Goal: Information Seeking & Learning: Learn about a topic

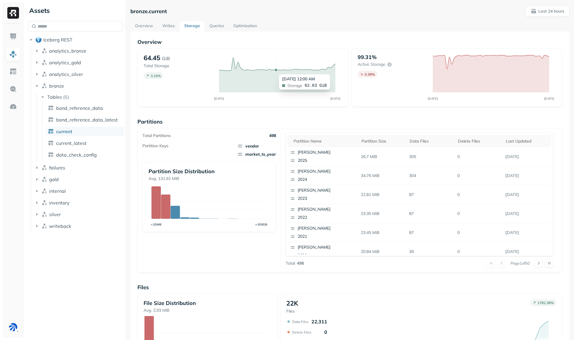
scroll to position [107, 0]
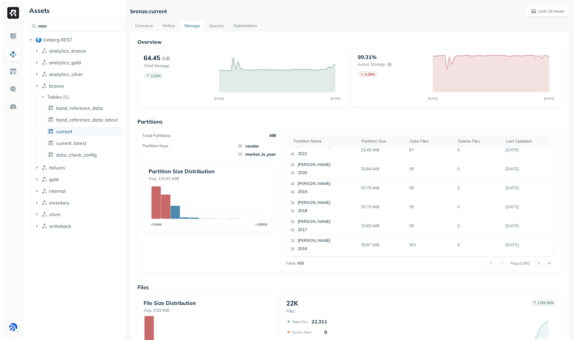
click at [172, 26] on link "Writes" at bounding box center [169, 26] width 22 height 11
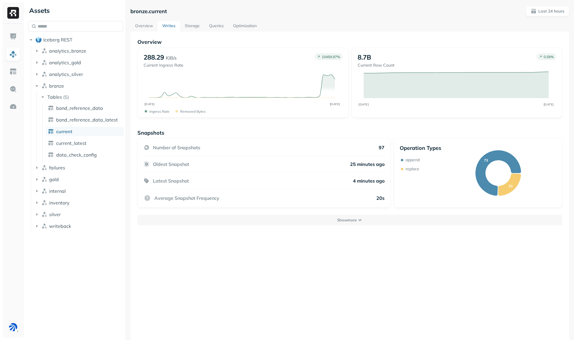
scroll to position [32, 0]
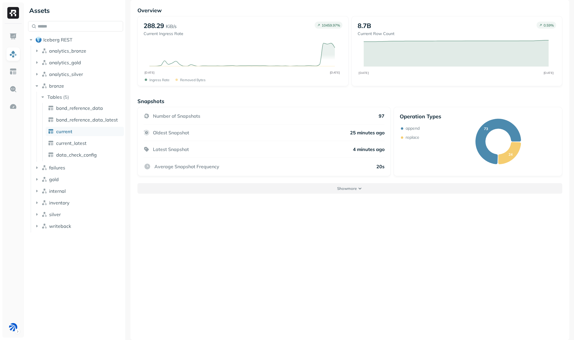
click at [263, 188] on button "Show more" at bounding box center [349, 188] width 425 height 11
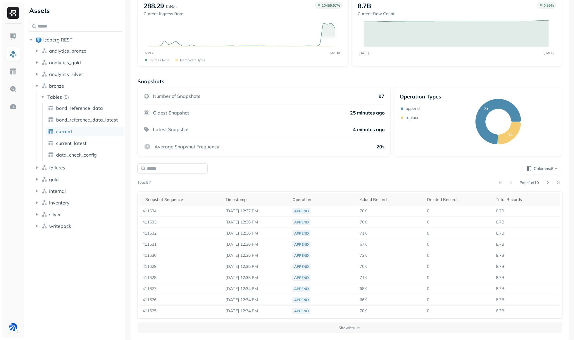
scroll to position [0, 0]
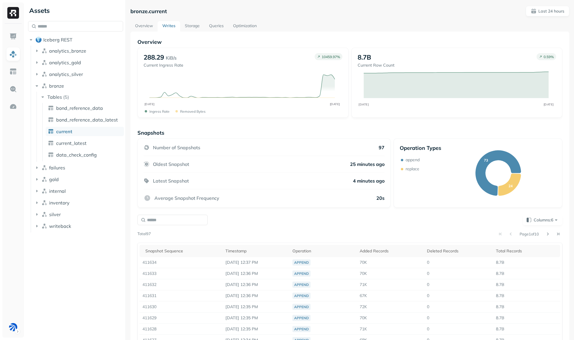
click at [240, 24] on link "Optimization" at bounding box center [244, 26] width 33 height 11
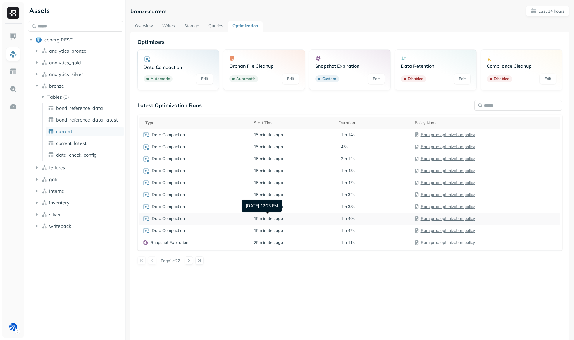
click at [277, 217] on span "15 minutes ago" at bounding box center [268, 219] width 29 height 6
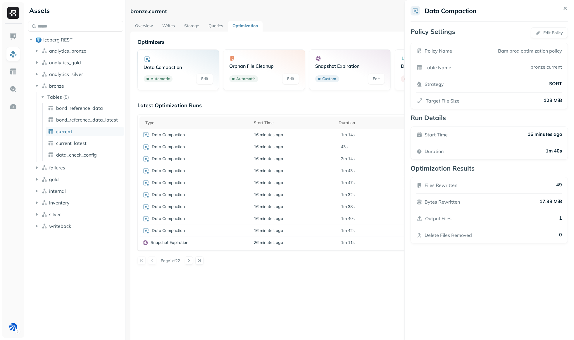
click at [165, 219] on html "Assets Iceberg REST analytics_bronze analytics_gold analytics_silver bronze Tab…" at bounding box center [287, 170] width 574 height 340
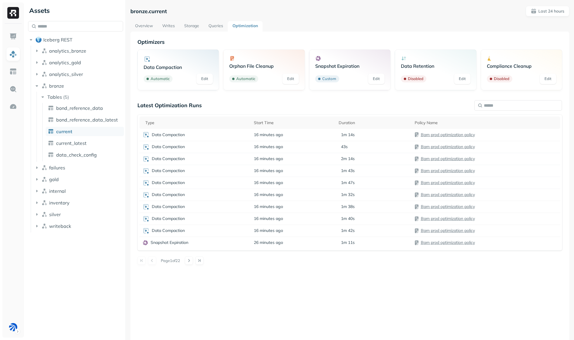
click at [165, 219] on p "Data Compaction" at bounding box center [168, 219] width 33 height 6
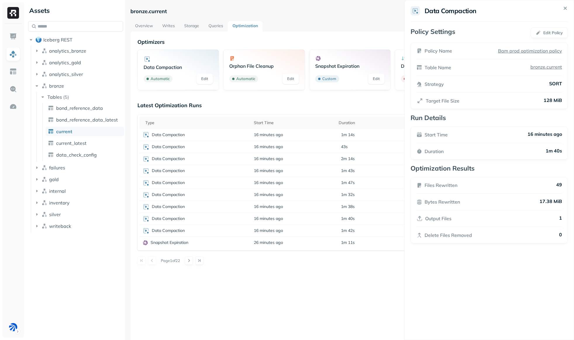
click at [566, 6] on icon at bounding box center [565, 8] width 7 height 7
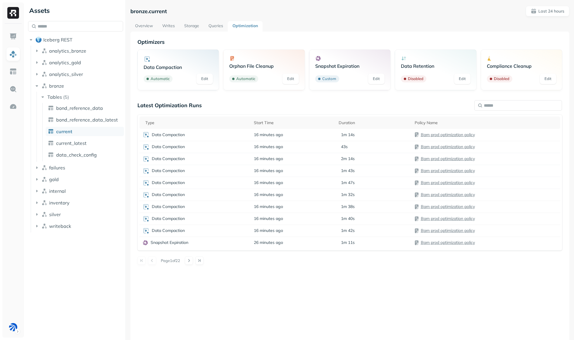
click at [147, 25] on link "Overview" at bounding box center [143, 26] width 27 height 11
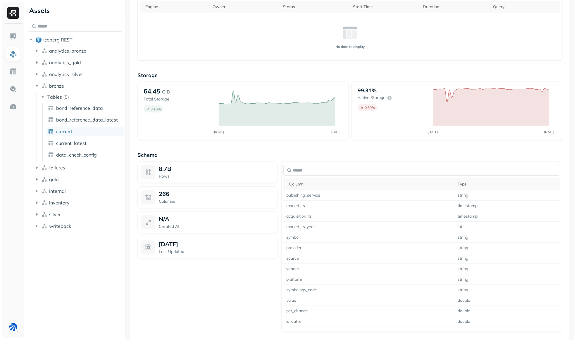
scroll to position [285, 0]
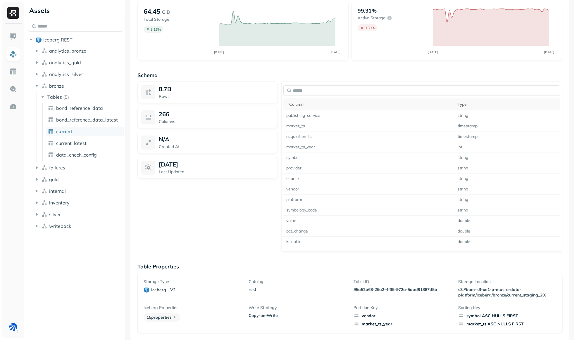
click at [377, 325] on span "market_ts_year" at bounding box center [403, 324] width 98 height 6
click at [370, 317] on span "vendor" at bounding box center [403, 316] width 98 height 6
click at [381, 325] on span "market_ts_year" at bounding box center [403, 324] width 98 height 6
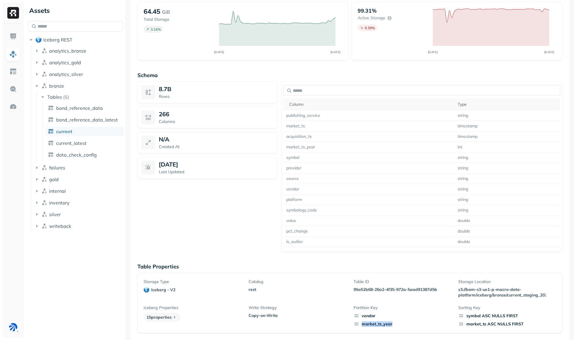
click at [381, 325] on span "market_ts_year" at bounding box center [403, 324] width 98 height 6
click at [400, 304] on div "Storage Type iceberg - v2 Catalog rest Table ID 95a52b68-26a2-4f35-972a-5aad913…" at bounding box center [350, 303] width 413 height 48
click at [372, 325] on span "market_ts_year" at bounding box center [403, 324] width 98 height 6
click at [373, 322] on span "market_ts_year" at bounding box center [403, 324] width 98 height 6
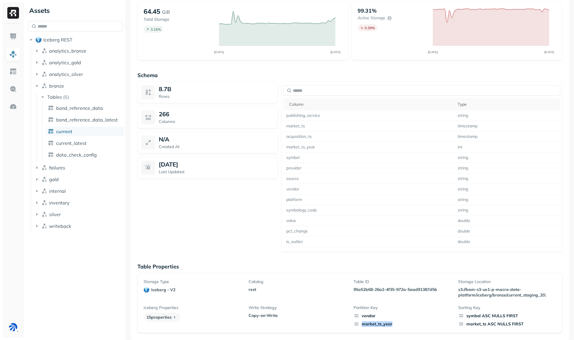
click at [373, 323] on span "market_ts_year" at bounding box center [403, 324] width 98 height 6
click at [377, 326] on span "market_ts_year" at bounding box center [403, 324] width 98 height 6
click at [374, 326] on span "market_ts_year" at bounding box center [403, 324] width 98 height 6
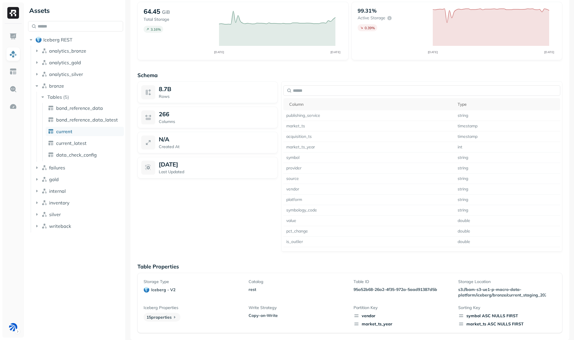
click at [374, 326] on span "market_ts_year" at bounding box center [403, 324] width 98 height 6
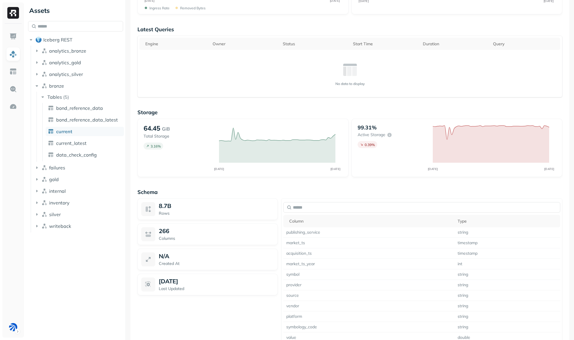
scroll to position [0, 0]
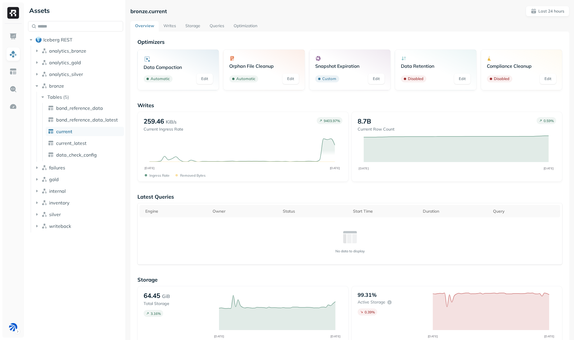
click at [169, 24] on link "Writes" at bounding box center [170, 26] width 22 height 11
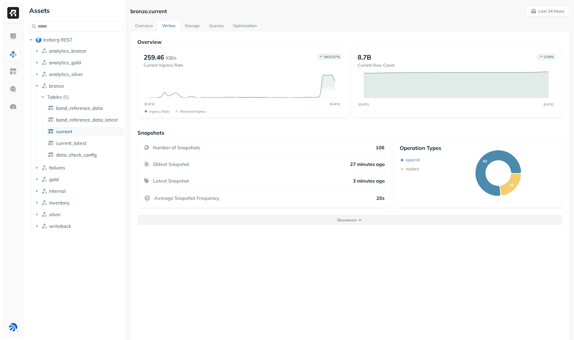
click at [329, 220] on button "Show more" at bounding box center [349, 220] width 425 height 11
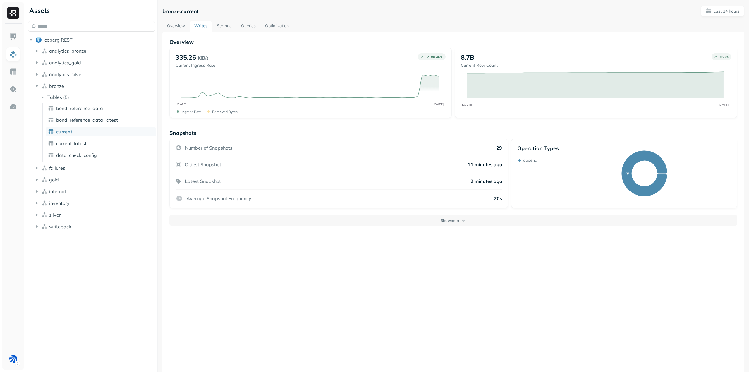
click at [247, 24] on link "Queries" at bounding box center [248, 26] width 24 height 11
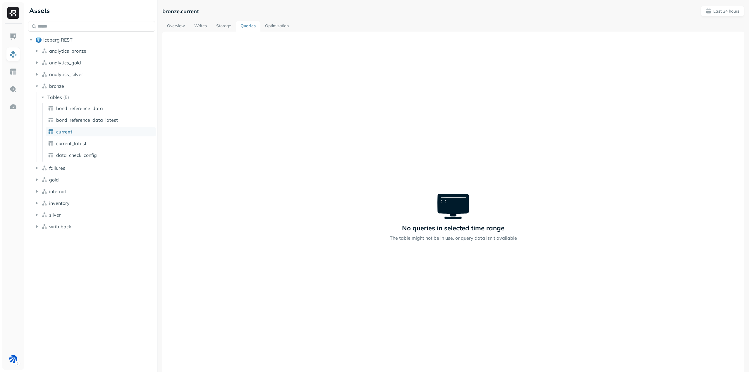
click at [223, 26] on link "Storage" at bounding box center [223, 26] width 24 height 11
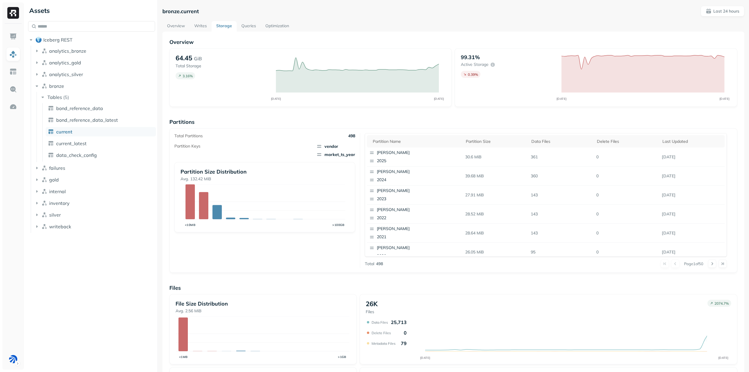
scroll to position [75, 0]
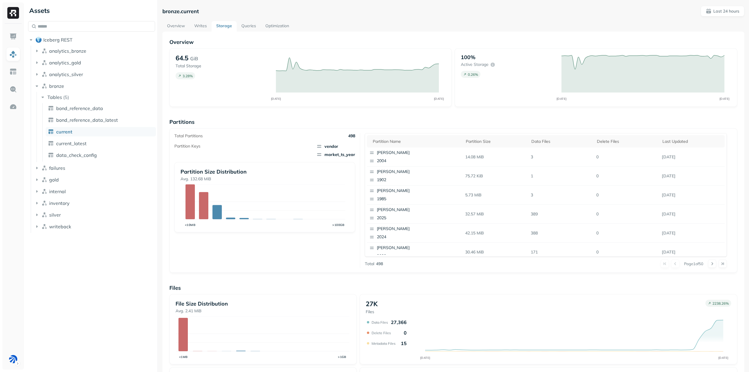
click at [249, 26] on link "Queries" at bounding box center [249, 26] width 24 height 11
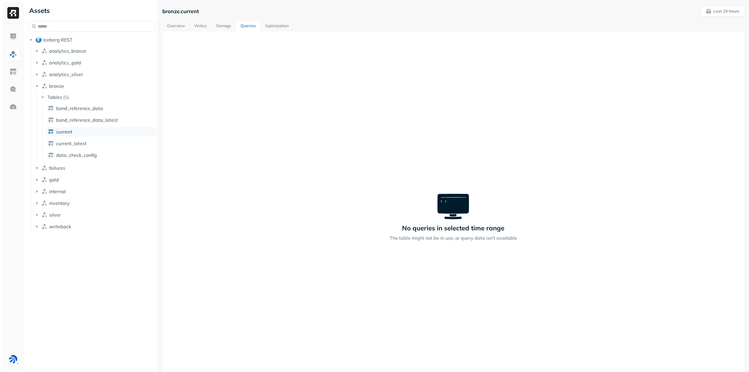
click at [198, 26] on link "Writes" at bounding box center [201, 26] width 22 height 11
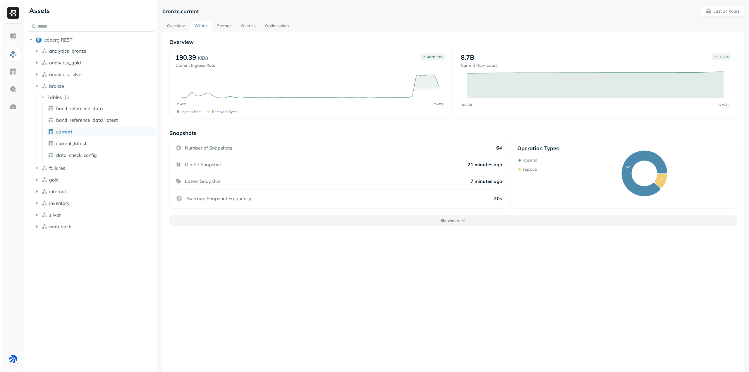
click at [461, 219] on button "Show more" at bounding box center [453, 220] width 568 height 11
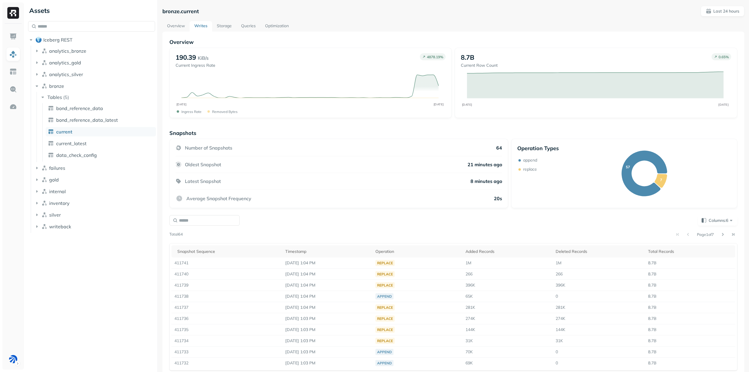
scroll to position [32, 0]
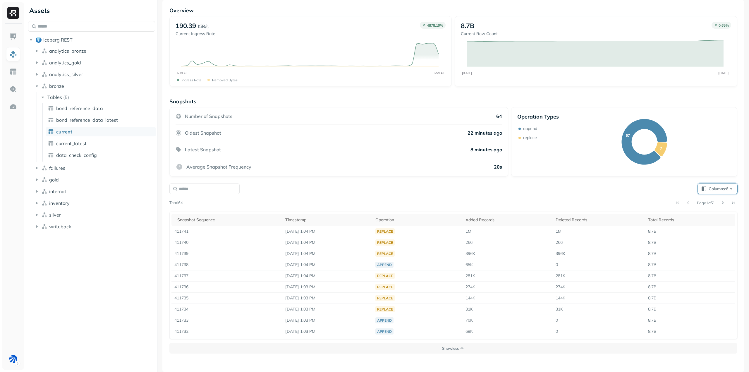
click at [725, 191] on span "Columns: 6" at bounding box center [720, 189] width 25 height 6
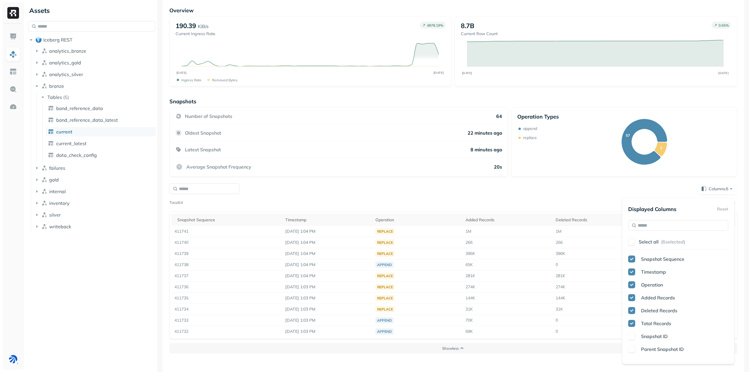
click at [656, 188] on div "Columns: 6" at bounding box center [453, 188] width 568 height 11
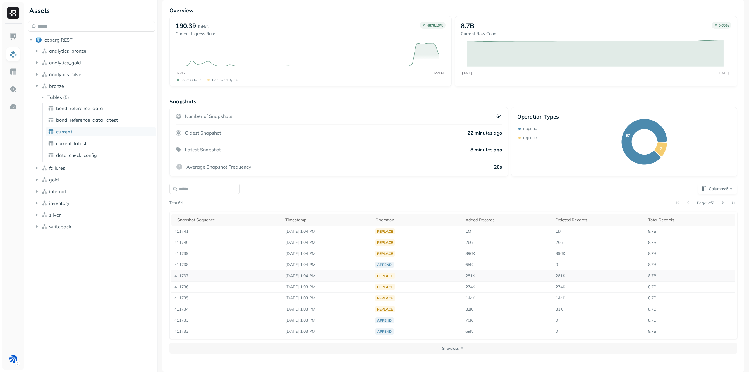
scroll to position [0, 0]
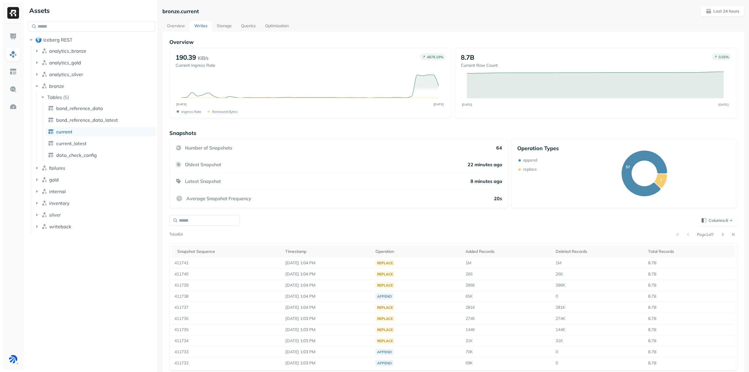
drag, startPoint x: 223, startPoint y: 24, endPoint x: 234, endPoint y: 25, distance: 11.4
click at [223, 24] on link "Storage" at bounding box center [224, 26] width 24 height 11
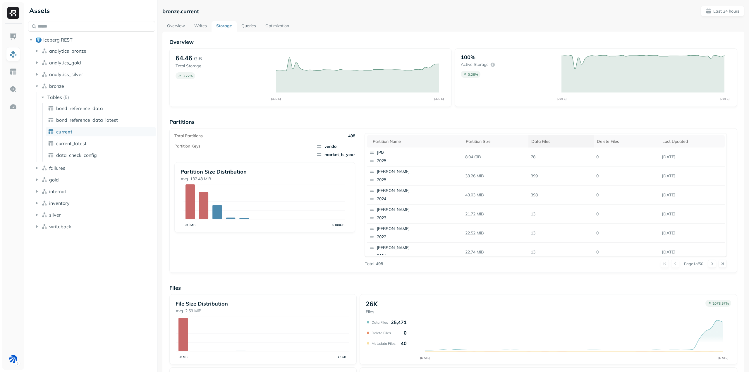
click at [541, 140] on div "Data Files" at bounding box center [561, 141] width 60 height 7
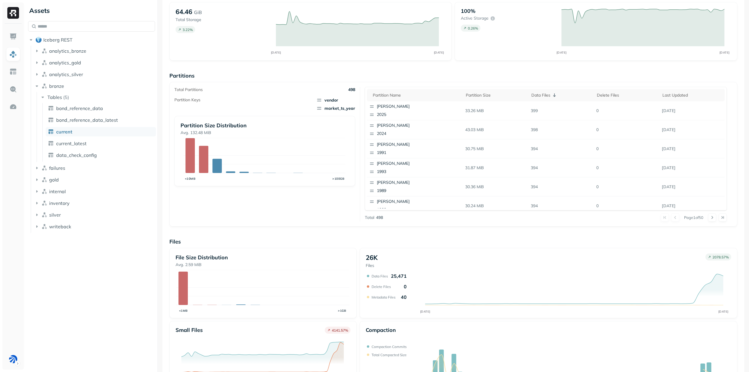
scroll to position [83, 0]
click at [708, 218] on button at bounding box center [712, 217] width 8 height 8
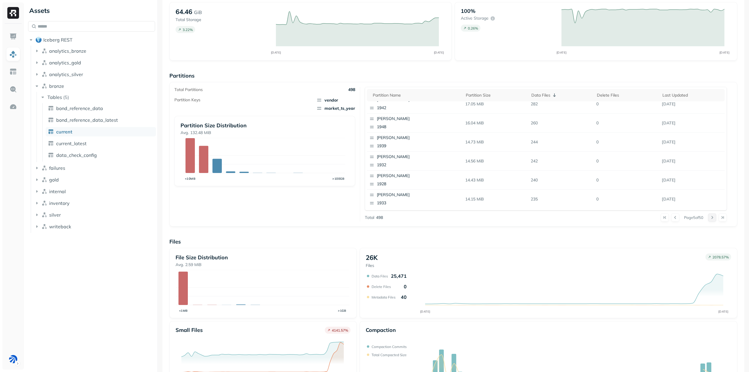
click at [708, 218] on button at bounding box center [712, 217] width 8 height 8
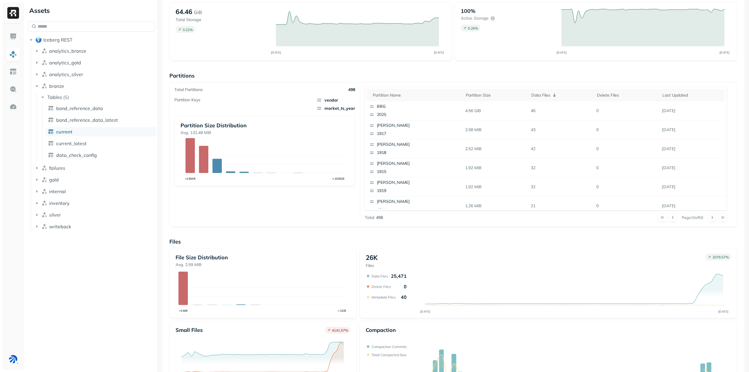
scroll to position [0, 0]
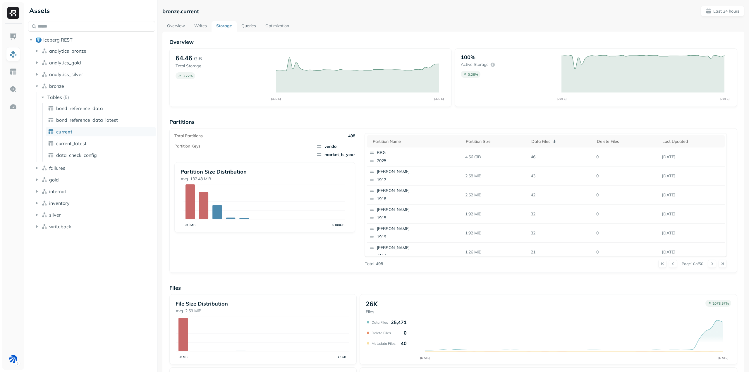
click at [172, 26] on link "Overview" at bounding box center [175, 26] width 27 height 11
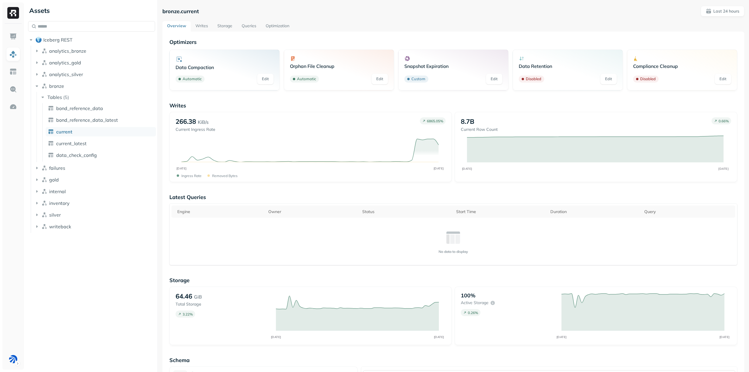
click at [203, 25] on link "Writes" at bounding box center [202, 26] width 22 height 11
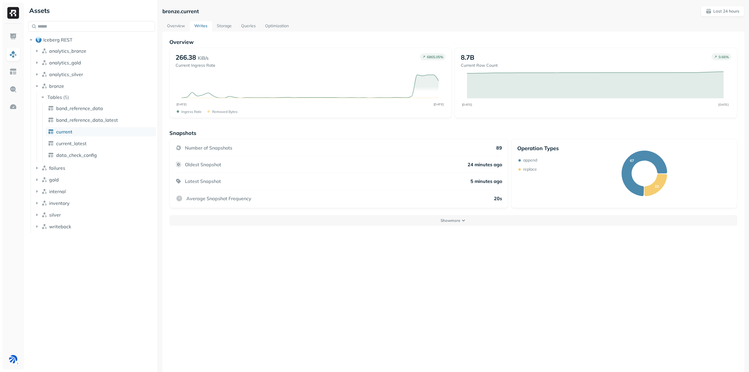
click at [227, 25] on link "Storage" at bounding box center [224, 26] width 24 height 11
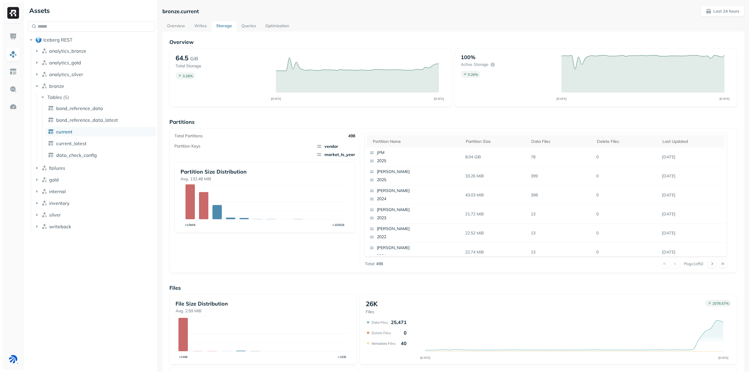
click at [252, 27] on link "Queries" at bounding box center [249, 26] width 24 height 11
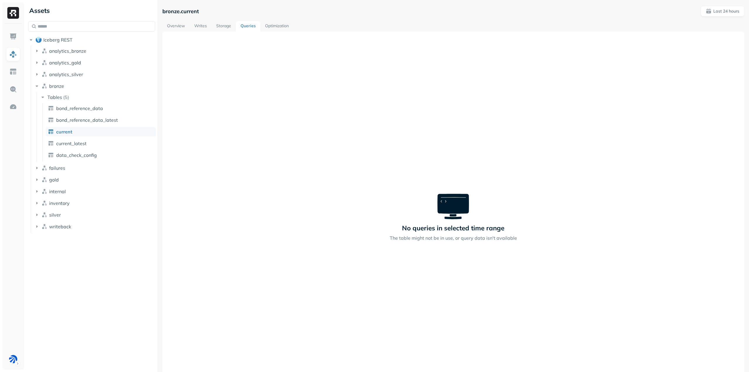
click at [275, 25] on link "Optimization" at bounding box center [276, 26] width 33 height 11
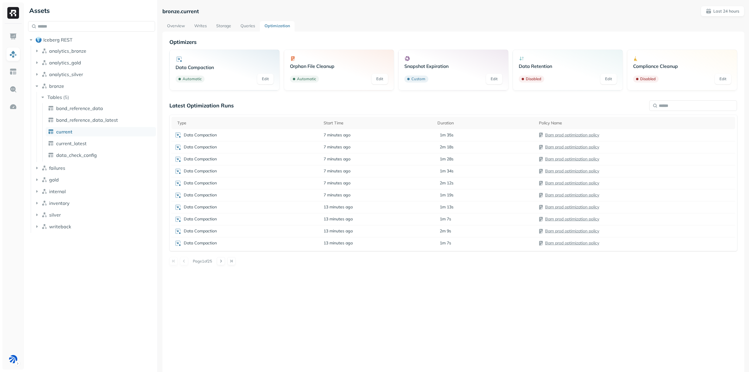
drag, startPoint x: 225, startPoint y: 26, endPoint x: 229, endPoint y: 43, distance: 17.5
click at [225, 26] on link "Storage" at bounding box center [223, 26] width 24 height 11
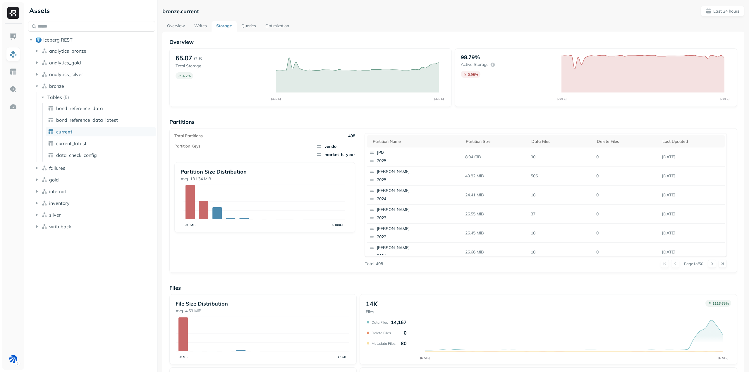
click at [174, 26] on link "Overview" at bounding box center [175, 26] width 27 height 11
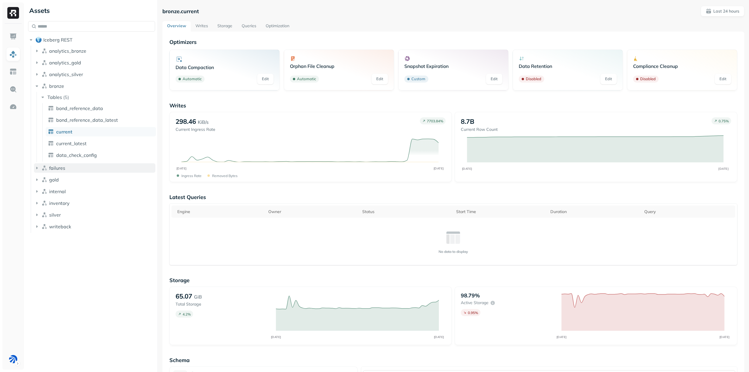
click at [75, 170] on button "failures" at bounding box center [94, 167] width 121 height 9
click at [75, 176] on button "Tables ( 2 )" at bounding box center [98, 178] width 116 height 9
click at [79, 214] on button "gold" at bounding box center [94, 214] width 121 height 9
drag, startPoint x: 87, startPoint y: 225, endPoint x: 98, endPoint y: 221, distance: 11.7
click at [87, 225] on button "Tables ( 9 )" at bounding box center [98, 225] width 116 height 9
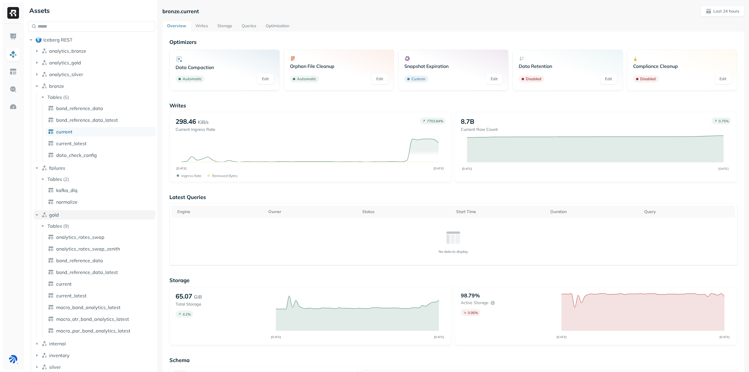
scroll to position [16, 0]
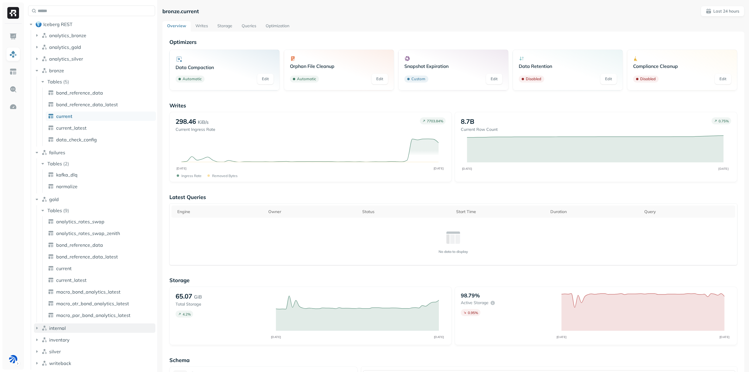
click at [96, 326] on button "internal" at bounding box center [94, 327] width 121 height 9
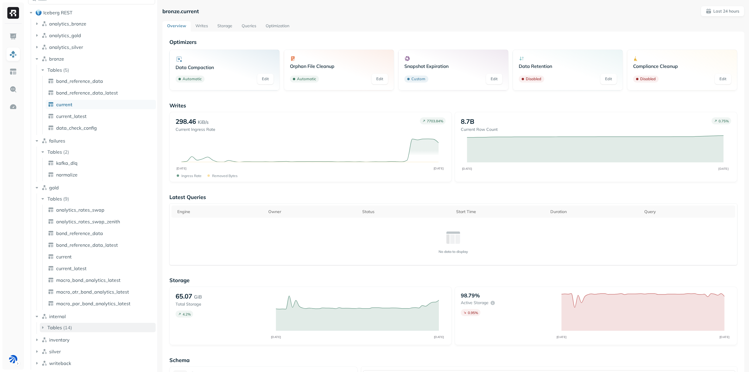
click at [70, 326] on p "( 14 )" at bounding box center [67, 327] width 9 height 6
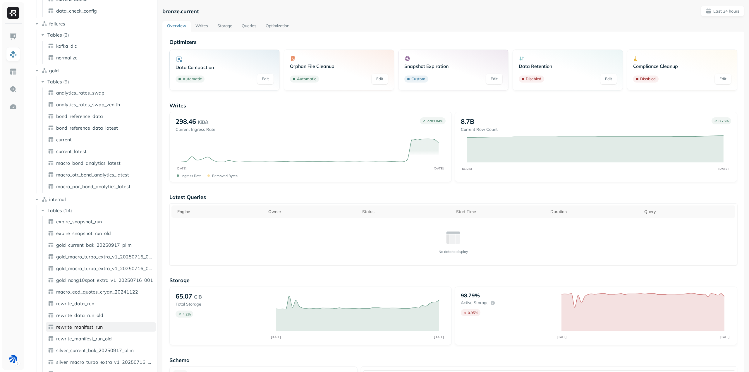
scroll to position [191, 0]
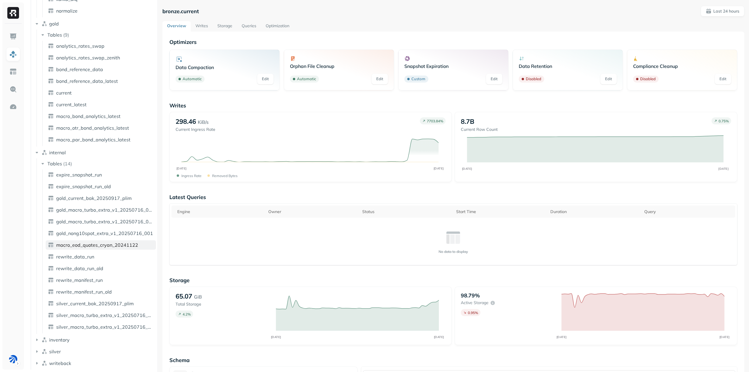
click at [94, 248] on link "macro_eod_quotes_cryan_20241122" at bounding box center [101, 244] width 110 height 9
